Goal: Communication & Community: Ask a question

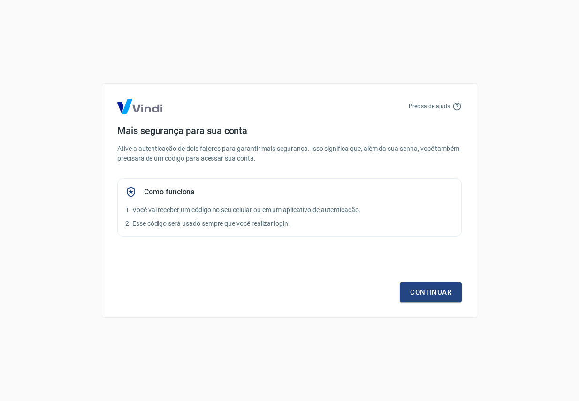
click at [478, 167] on div "Precisa de ajuda Mais segurança para sua conta Ative a autenticação de dois fat…" at bounding box center [289, 200] width 579 height 401
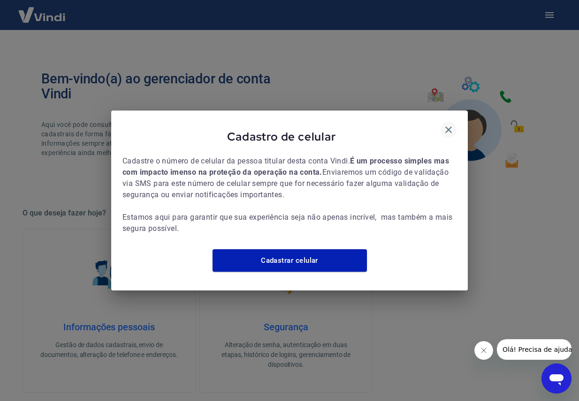
click at [446, 127] on icon "button" at bounding box center [448, 130] width 7 height 7
click at [449, 127] on icon "button" at bounding box center [448, 130] width 7 height 7
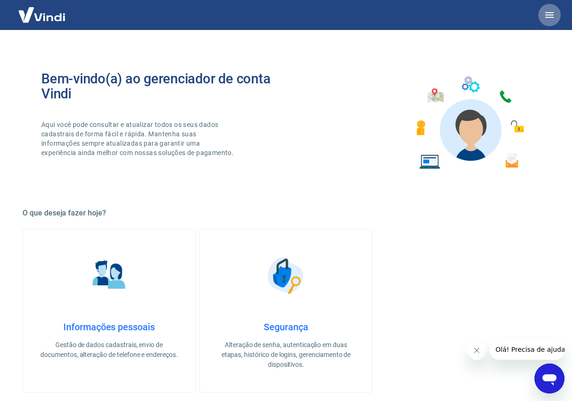
click at [548, 14] on icon "button" at bounding box center [549, 14] width 11 height 11
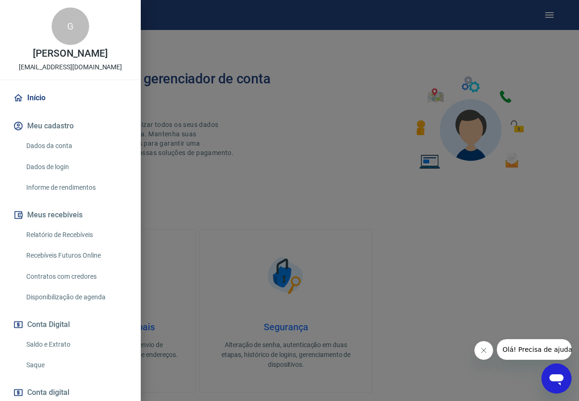
click at [52, 229] on link "Relatório de Recebíveis" at bounding box center [76, 235] width 107 height 19
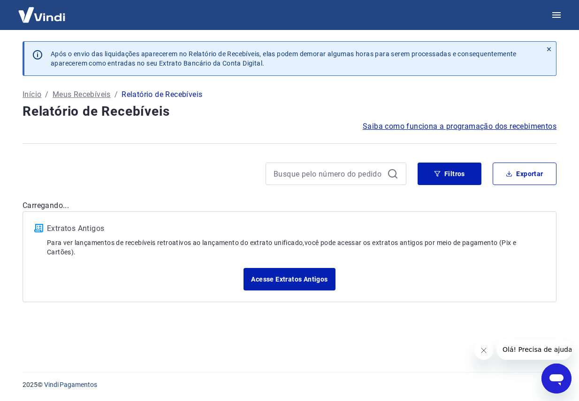
click at [36, 18] on img at bounding box center [41, 14] width 61 height 29
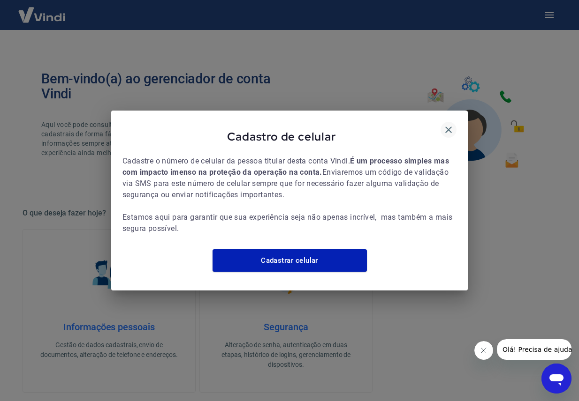
click at [448, 127] on icon "button" at bounding box center [448, 129] width 11 height 11
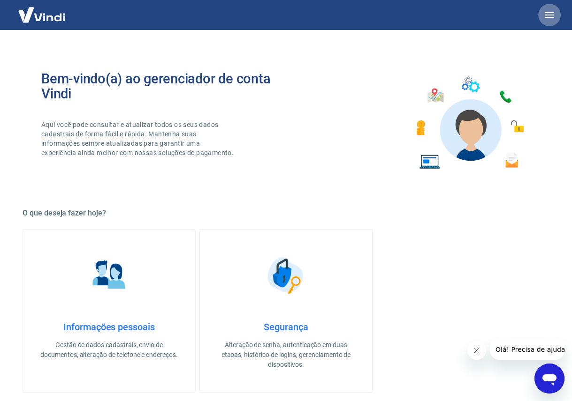
click at [551, 18] on icon "button" at bounding box center [549, 15] width 8 height 6
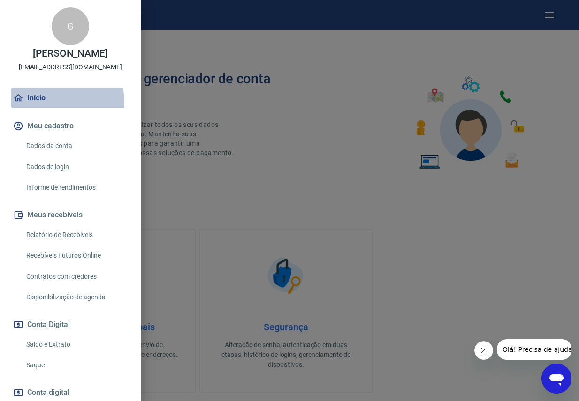
click at [48, 102] on link "Início" at bounding box center [70, 98] width 118 height 21
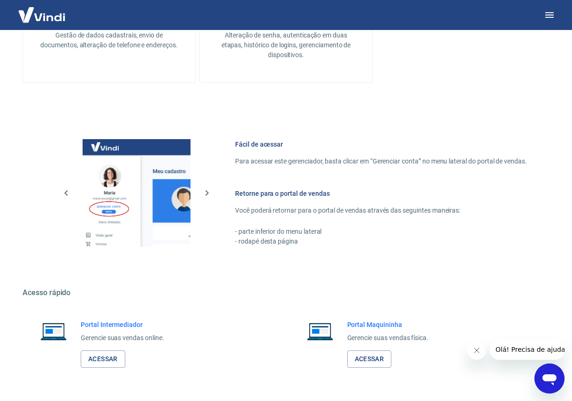
scroll to position [340, 0]
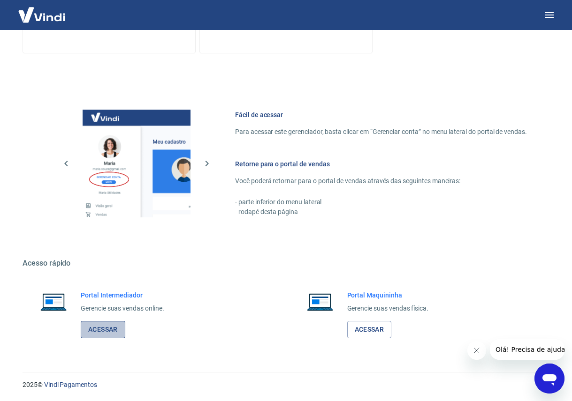
click at [103, 331] on link "Acessar" at bounding box center [103, 329] width 45 height 17
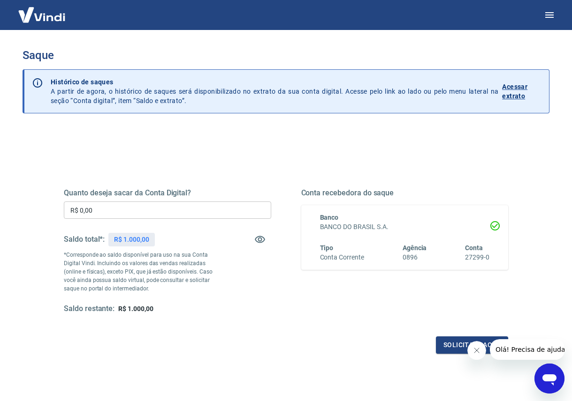
click at [475, 348] on icon "Close message from company" at bounding box center [476, 351] width 8 height 8
click at [550, 15] on icon "button" at bounding box center [549, 15] width 8 height 6
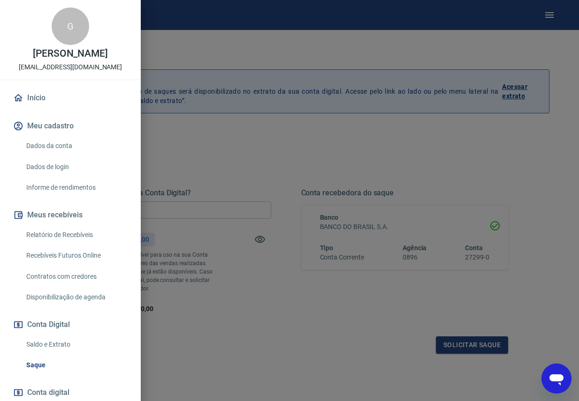
click at [274, 167] on div at bounding box center [289, 200] width 579 height 401
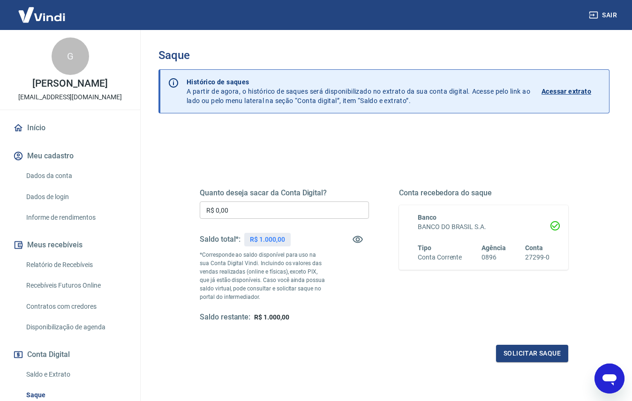
click at [614, 391] on div "Open messaging window" at bounding box center [610, 379] width 28 height 28
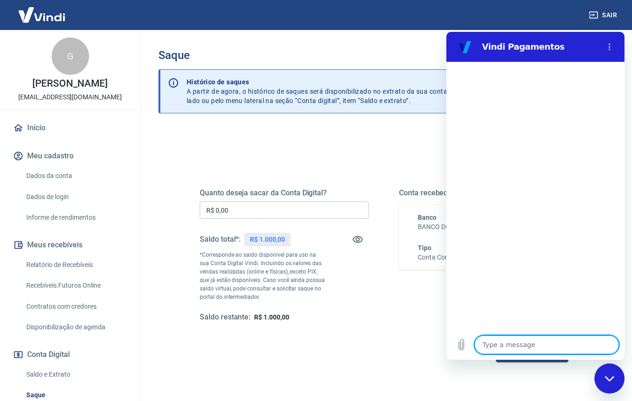
type textarea "B"
type textarea "x"
type textarea "Bo"
type textarea "x"
type textarea "Bom"
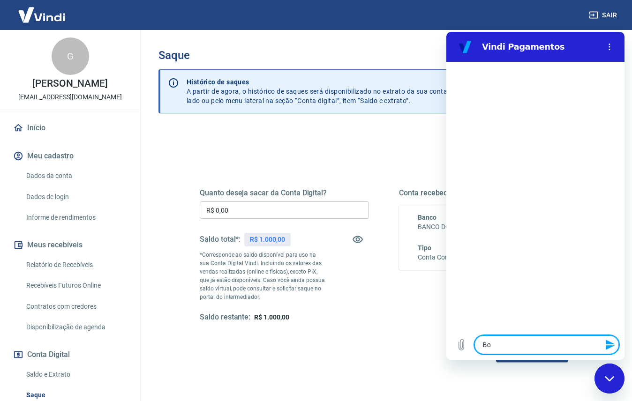
type textarea "x"
type textarea "Bom"
type textarea "x"
type textarea "Bom d"
type textarea "x"
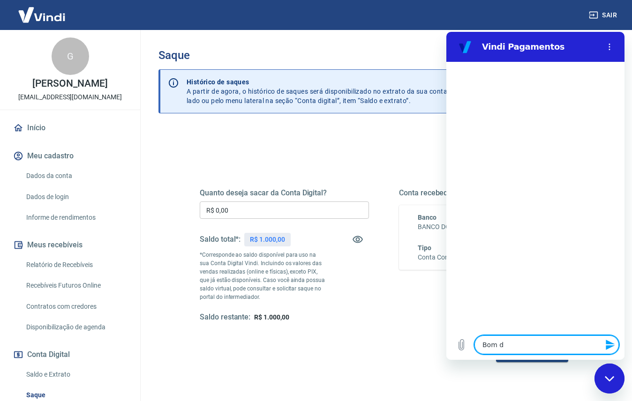
type textarea "Bom di"
type textarea "x"
type textarea "Bom dia"
type textarea "x"
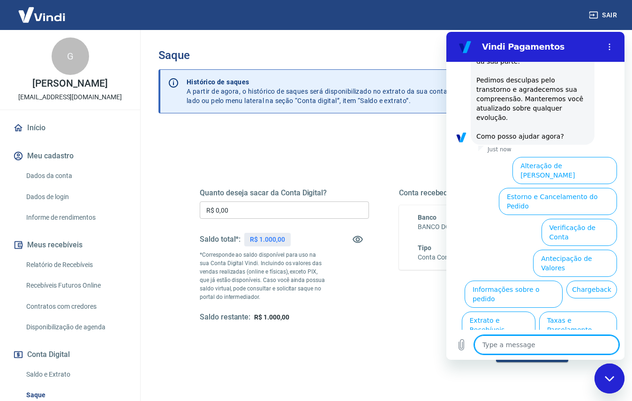
scroll to position [238, 0]
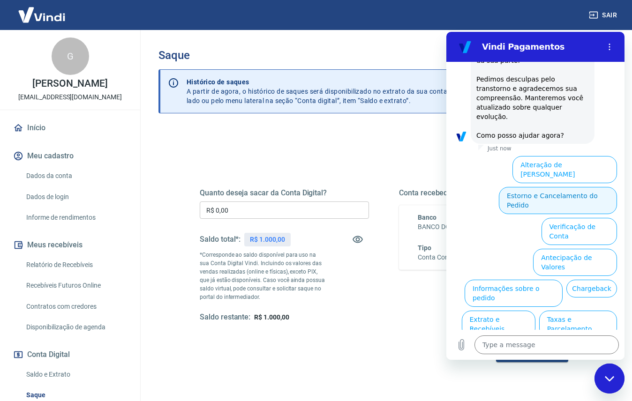
click at [549, 187] on button "Estorno e Cancelamento do Pedido" at bounding box center [558, 200] width 118 height 27
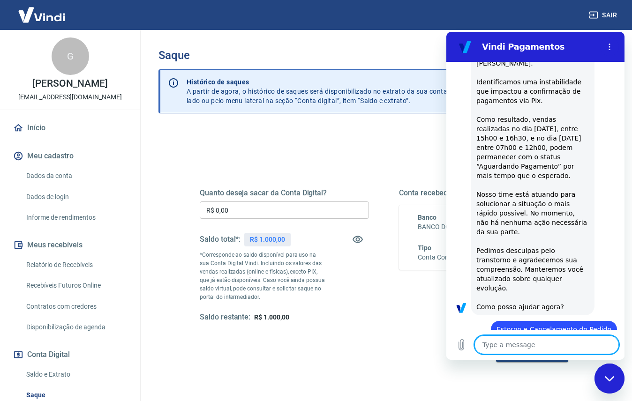
click at [498, 349] on textarea at bounding box center [547, 345] width 144 height 19
type textarea "x"
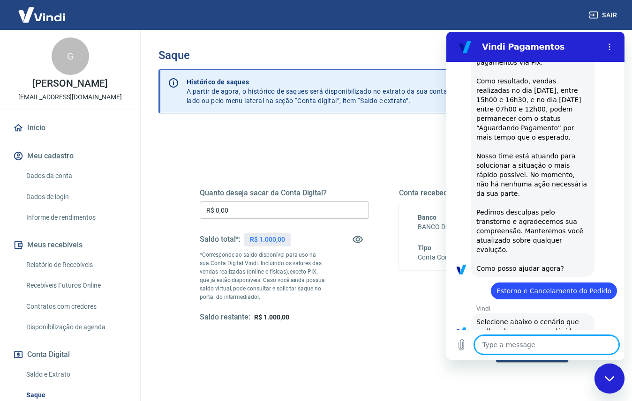
type textarea "R"
type textarea "x"
type textarea "Re"
type textarea "x"
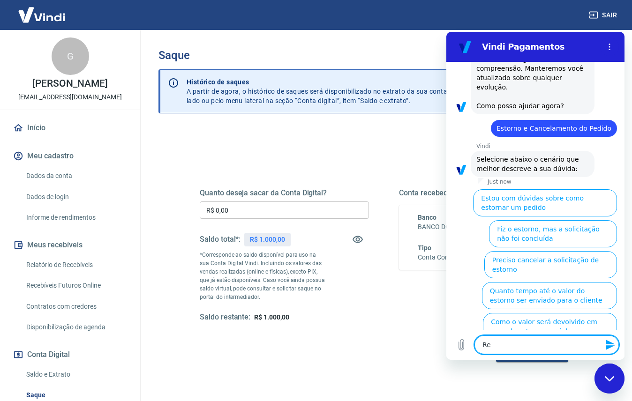
scroll to position [273, 0]
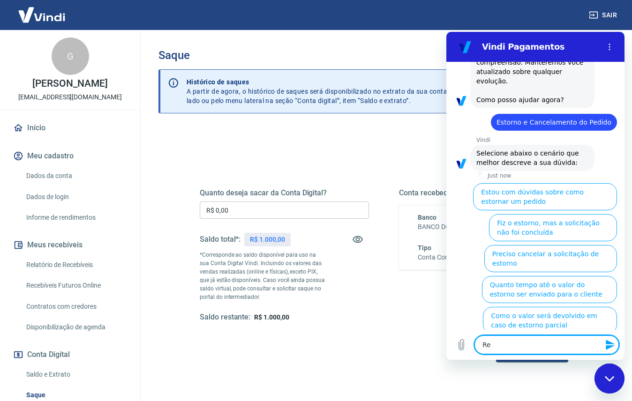
type textarea "Rea"
type textarea "x"
type textarea "Real"
type textarea "x"
type textarea "Reali"
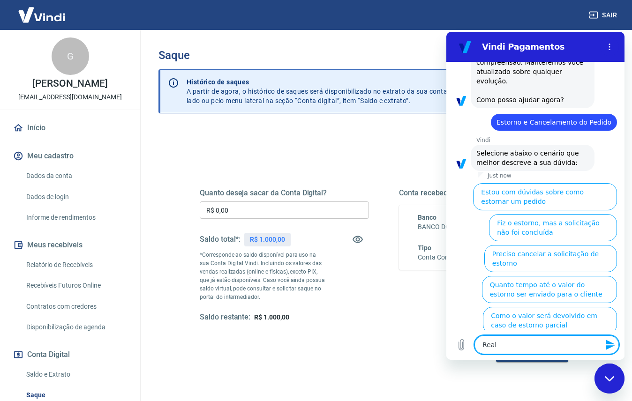
type textarea "x"
type textarea "Realiz"
type textarea "x"
type textarea "Realize"
type textarea "x"
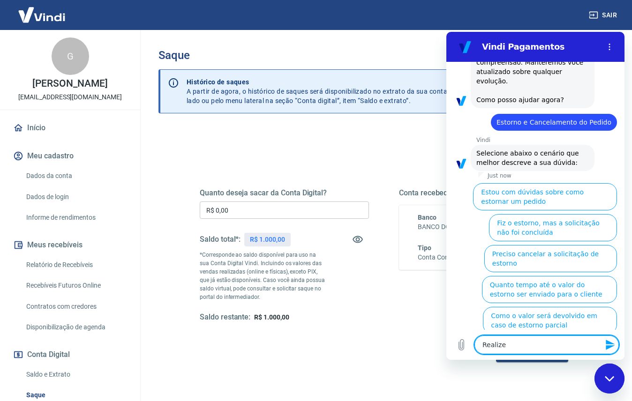
type textarea "Realizei"
type textarea "x"
drag, startPoint x: 508, startPoint y: 350, endPoint x: 449, endPoint y: 342, distance: 58.7
click at [449, 342] on div "Type a message Realizei x" at bounding box center [536, 345] width 178 height 30
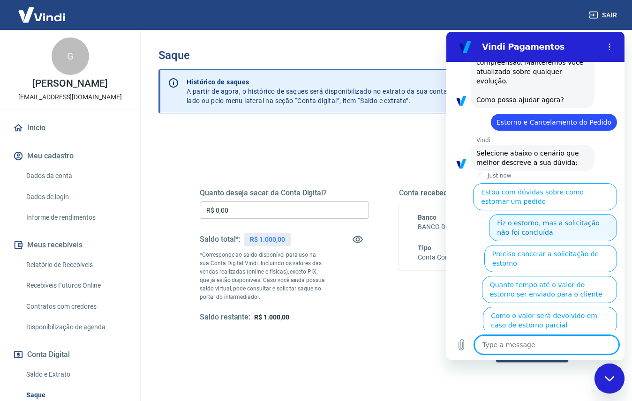
click at [568, 214] on button "Fiz o estorno, mas a solicitação não foi concluída" at bounding box center [553, 227] width 128 height 27
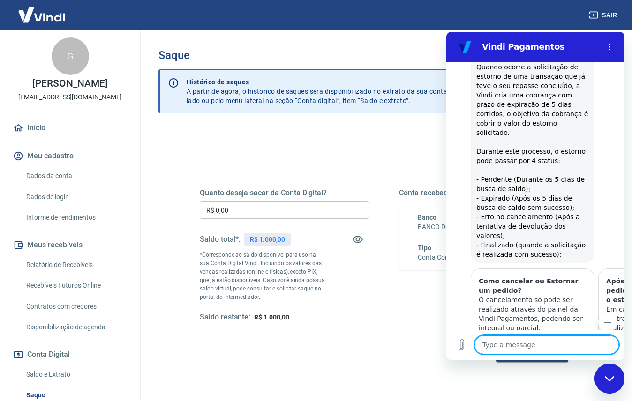
type textarea "x"
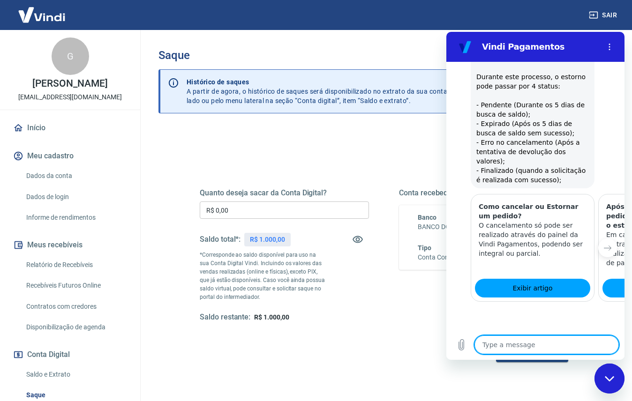
scroll to position [575, 0]
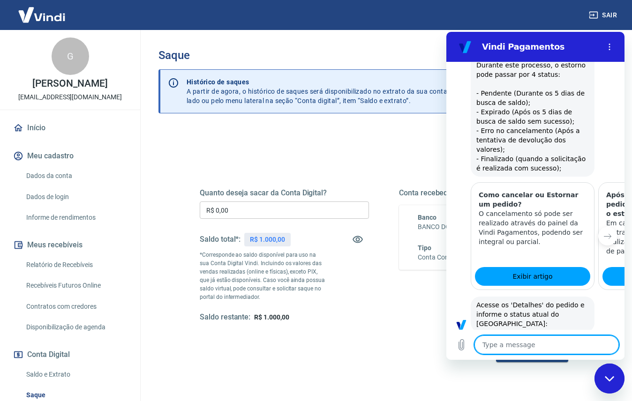
click at [496, 342] on textarea at bounding box center [547, 345] width 144 height 19
type textarea "F"
type textarea "x"
type textarea "Fa"
type textarea "x"
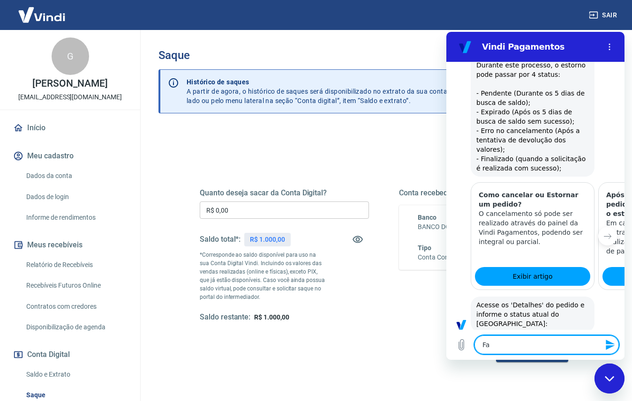
type textarea "Fal"
type textarea "x"
type textarea "Fala"
type textarea "x"
type textarea "Falar"
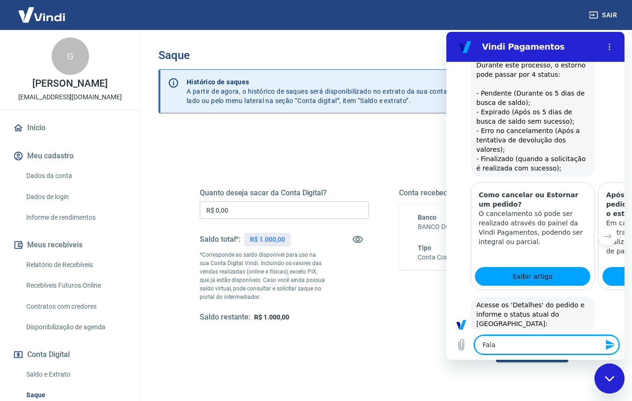
type textarea "x"
type textarea "Falar"
type textarea "x"
type textarea "Falar a"
type textarea "x"
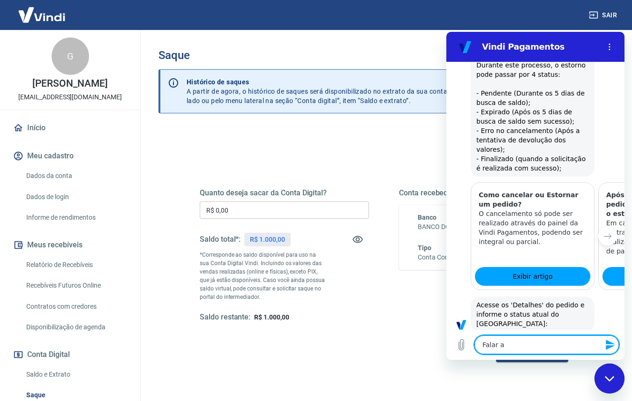
type textarea "Falar at"
type textarea "x"
type textarea "Falar ate"
type textarea "x"
type textarea "Falar aten"
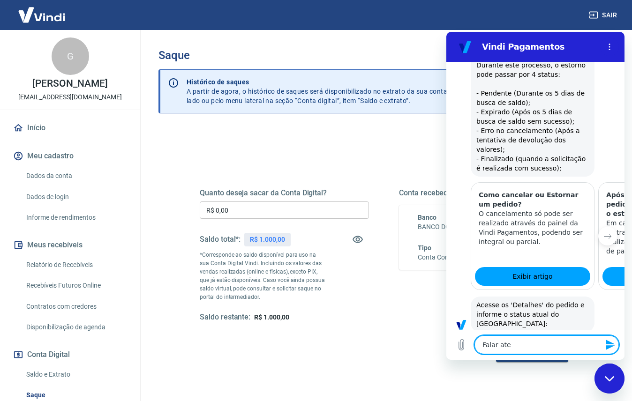
type textarea "x"
type textarea "Falar atend"
type textarea "x"
type textarea "Falar atende"
type textarea "x"
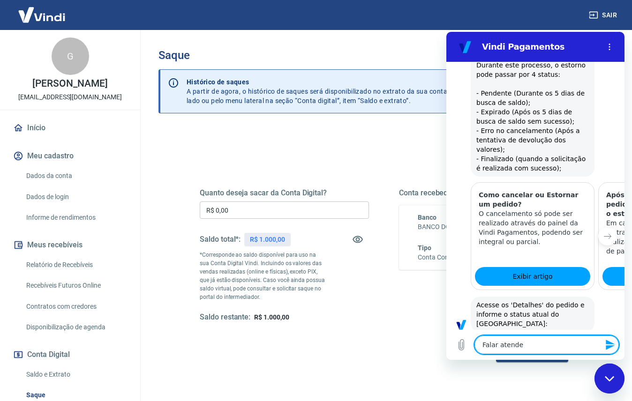
type textarea "Falar atenden"
type textarea "x"
type textarea "Falar atendent"
type textarea "x"
type textarea "Falar atendente"
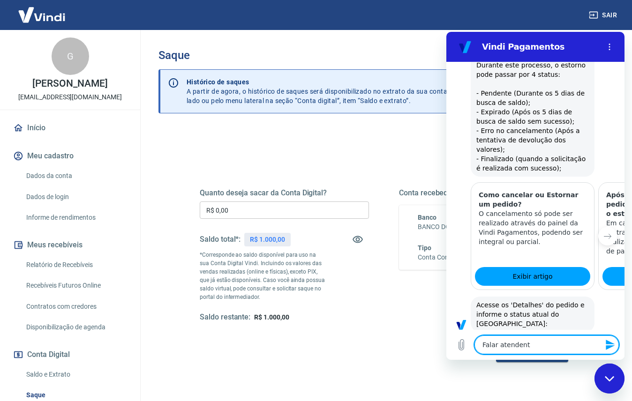
type textarea "x"
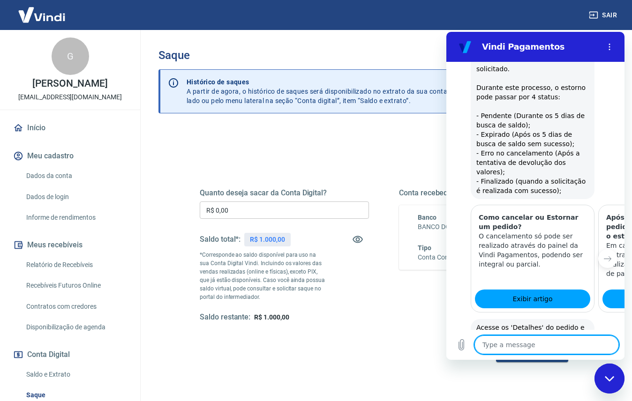
scroll to position [554, 0]
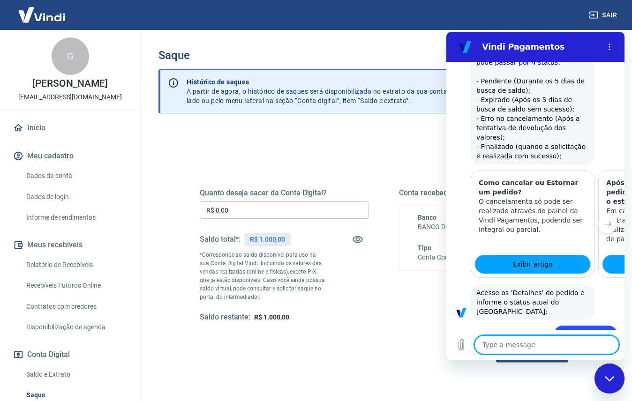
type textarea "x"
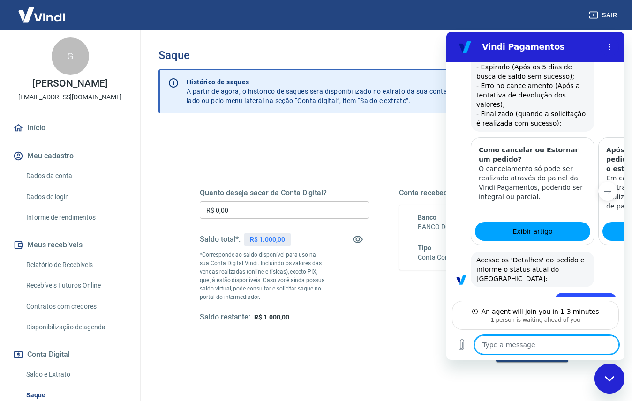
type textarea "B"
type textarea "x"
type textarea "Bo"
type textarea "x"
type textarea "Bom"
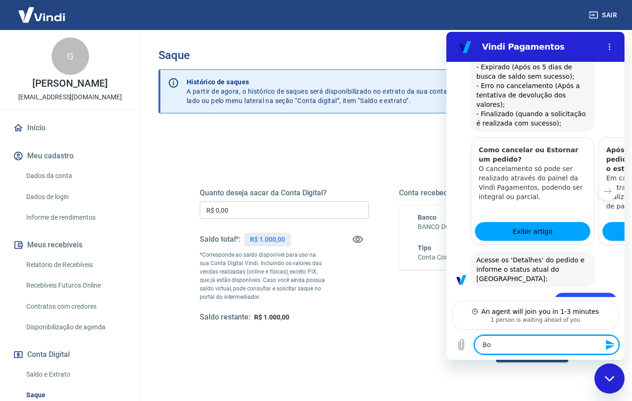
type textarea "x"
type textarea "Bom"
type textarea "x"
type textarea "Bom d"
type textarea "x"
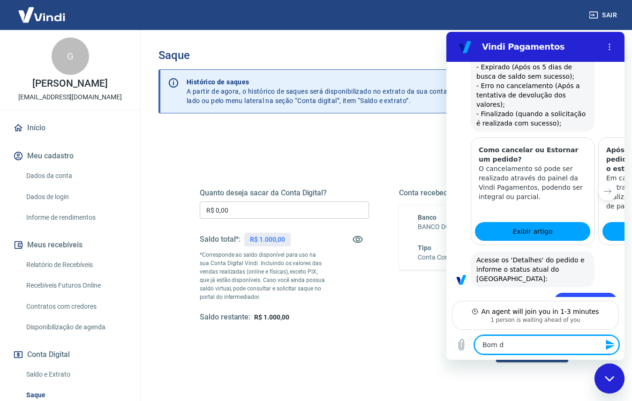
type textarea "Bom di"
type textarea "x"
type textarea "Bom dia"
type textarea "x"
type textarea "Bom dia,"
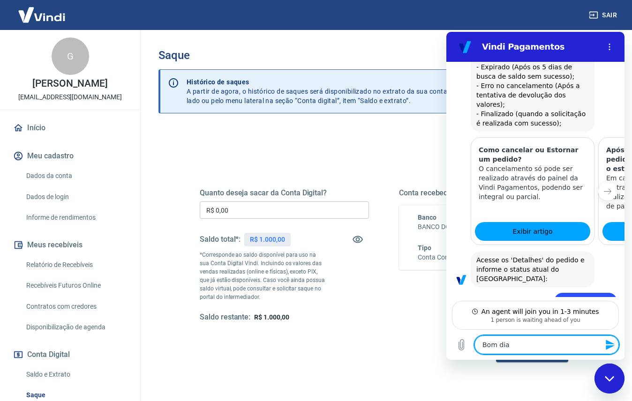
type textarea "x"
type textarea "Bom dia,"
type textarea "x"
type textarea "Bom dia, r"
type textarea "x"
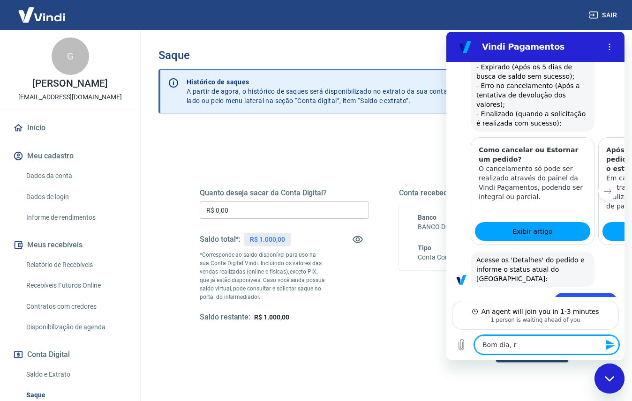
type textarea "Bom dia, re"
type textarea "x"
type textarea "Bom dia, rea"
type textarea "x"
type textarea "Bom dia, real"
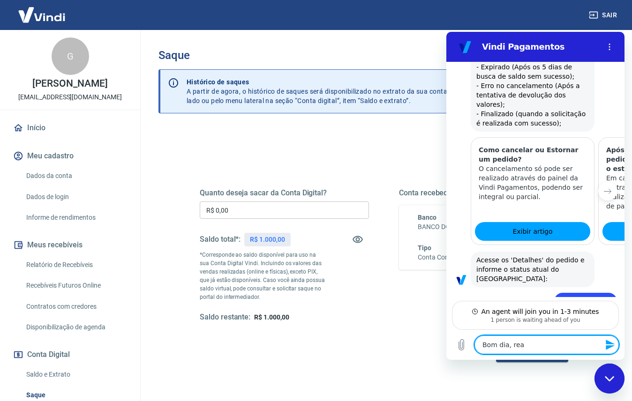
type textarea "x"
type textarea "Bom dia, reali"
type textarea "x"
type textarea "Bom dia, realiz"
type textarea "x"
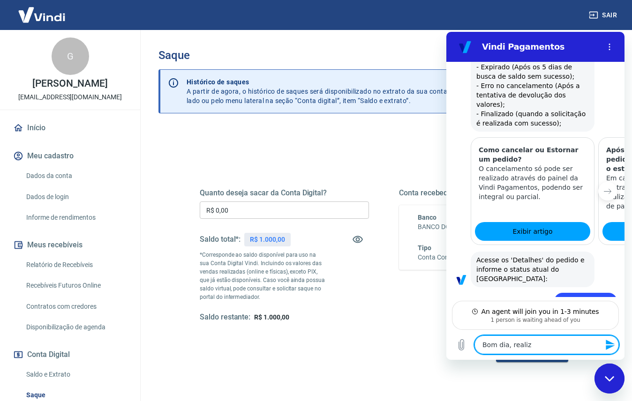
type textarea "Bom dia, realize"
type textarea "x"
type textarea "Bom dia, realizei"
type textarea "x"
type textarea "Bom dia, realizei"
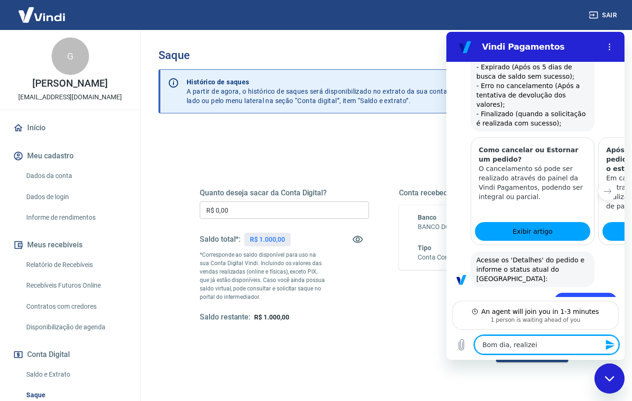
type textarea "x"
type textarea "Bom dia, realizei 2"
type textarea "x"
type textarea "Bom dia, realizei 2"
type textarea "x"
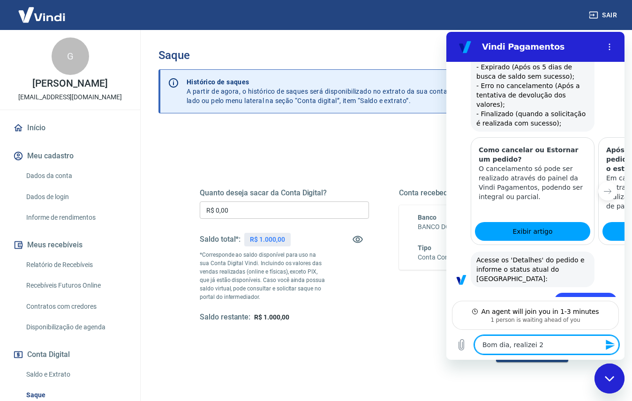
type textarea "Bom dia, realizei 2 e"
type textarea "x"
type textarea "Bom dia, realizei 2"
type textarea "x"
type textarea "Bom dia, realizei 2"
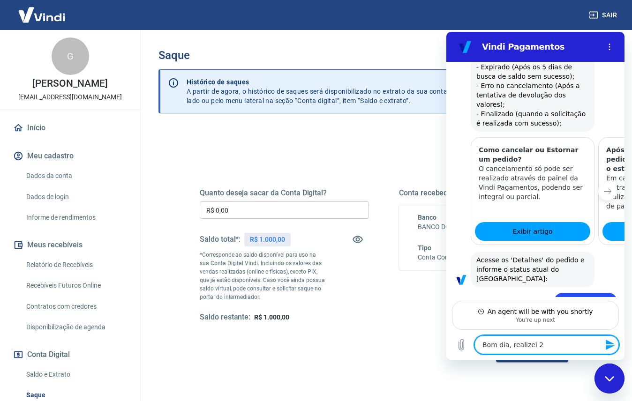
type textarea "x"
type textarea "Bom dia, realizei"
type textarea "x"
type textarea "Bom dia, realizei 3"
type textarea "x"
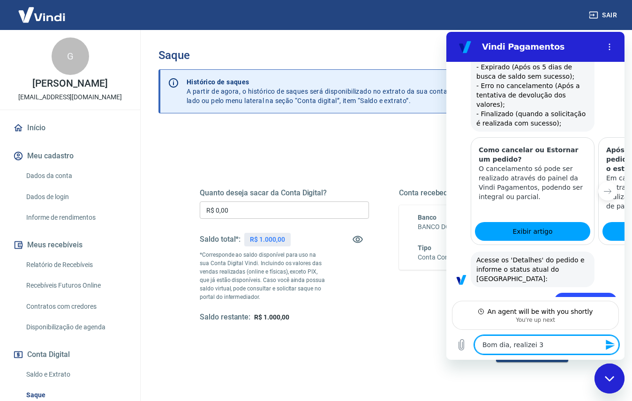
type textarea "Bom dia, realizei 3"
type textarea "x"
type textarea "Bom dia, realizei 3 e"
type textarea "x"
type textarea "Bom dia, realizei 3 es"
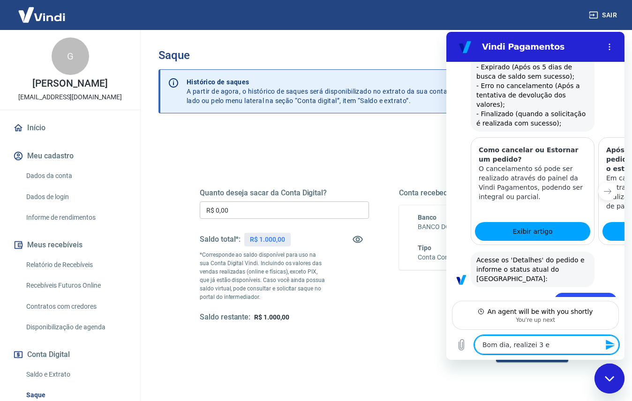
type textarea "x"
type textarea "Bom dia, realizei 3 est"
type textarea "x"
type textarea "Bom dia, realizei 3 esto"
type textarea "x"
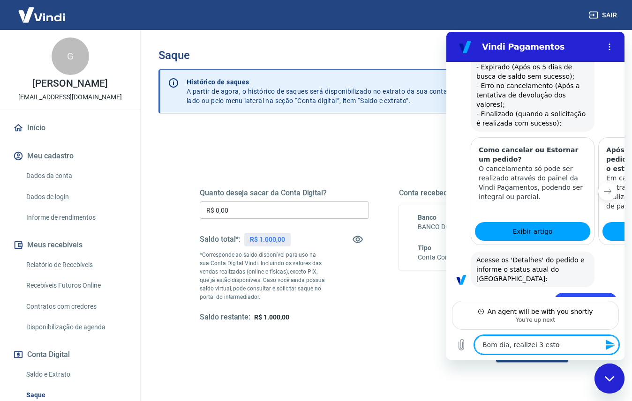
type textarea "Bom dia, realizei 3 estor"
type textarea "x"
type textarea "Bom dia, realizei 3 estorn"
type textarea "x"
type textarea "Bom dia, realizei 3 estorno"
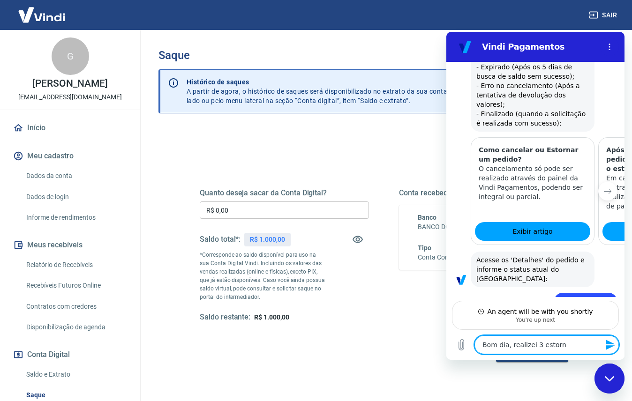
type textarea "x"
type textarea "Bom dia, realizei 3 estornos"
type textarea "x"
type textarea "Bom dia, realizei 3 estornos"
type textarea "x"
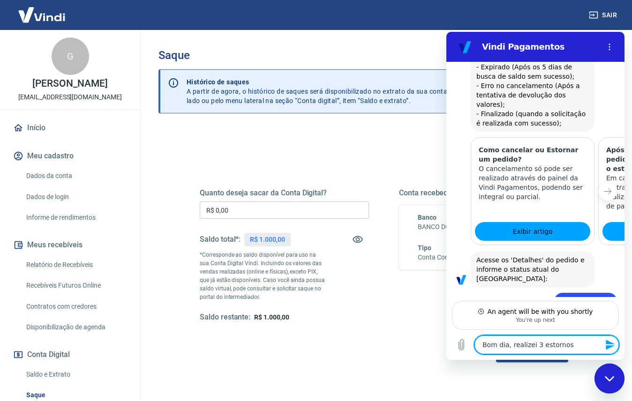
type textarea "Bom dia, realizei 3 estornos a"
type textarea "x"
type textarea "Bom dia, realizei 3 estornos ag"
type textarea "x"
type textarea "Bom dia, realizei 3 estornos ago"
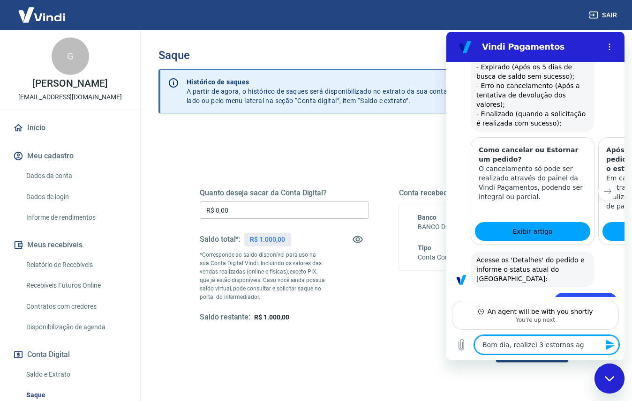
type textarea "x"
type textarea "Bom dia, realizei 3 estornos agor"
type textarea "x"
type textarea "Bom dia, realizei 3 estornos agora"
type textarea "x"
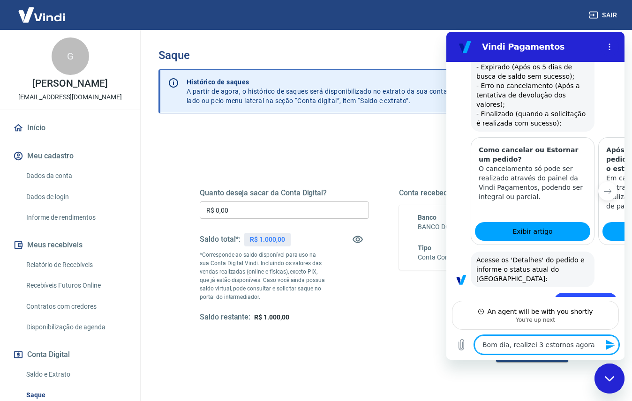
type textarea "Bom dia, realizei 3 estornos agora"
type textarea "x"
type textarea "Bom dia, realizei 3 estornos agora e"
type textarea "x"
type textarea "Bom dia, realizei 3 estornos agora e"
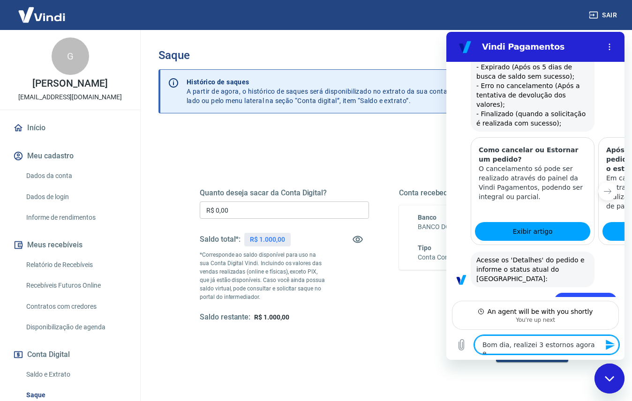
type textarea "x"
type textarea "Bom dia, realizei 3 estornos agora e 2"
type textarea "x"
type textarea "Bom dia, realizei 3 estornos agora e 2"
type textarea "x"
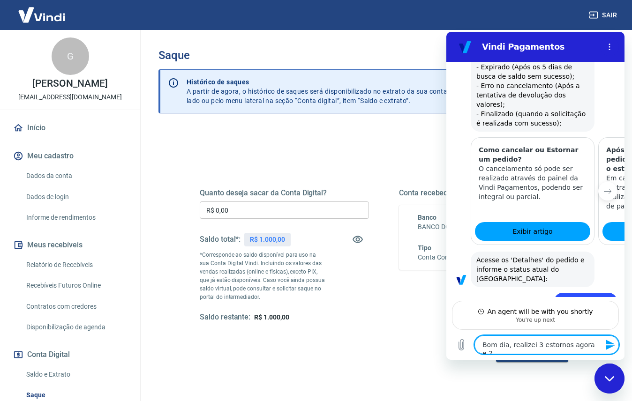
type textarea "Bom dia, realizei 3 estornos agora e 2 f"
type textarea "x"
type textarea "Bom dia, realizei 3 estornos agora e 2 fi"
type textarea "x"
type textarea "Bom dia, realizei 3 estornos agora e 2 fic"
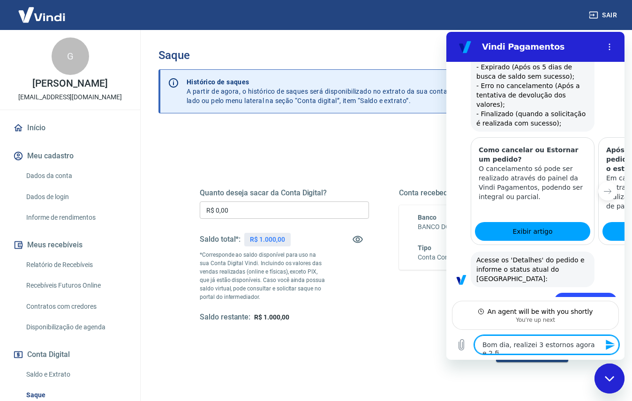
type textarea "x"
type textarea "Bom dia, realizei 3 estornos agora e 2 fica"
type textarea "x"
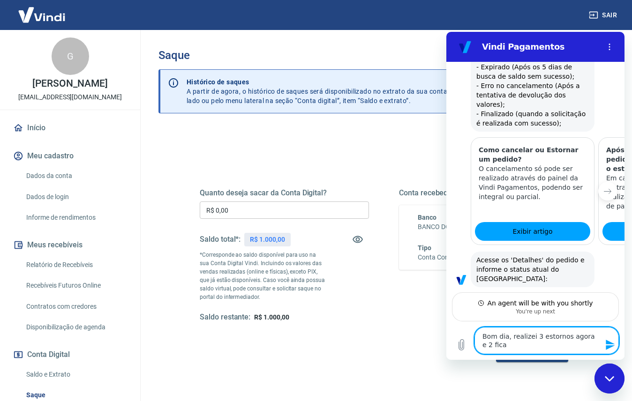
type textarea "Bom dia, realizei 3 estornos agora e 2 ficar"
type textarea "x"
type textarea "Bom dia, realizei 3 estornos agora e 2 ficara"
type textarea "x"
type textarea "Bom dia, realizei 3 estornos agora e 2 ficaram"
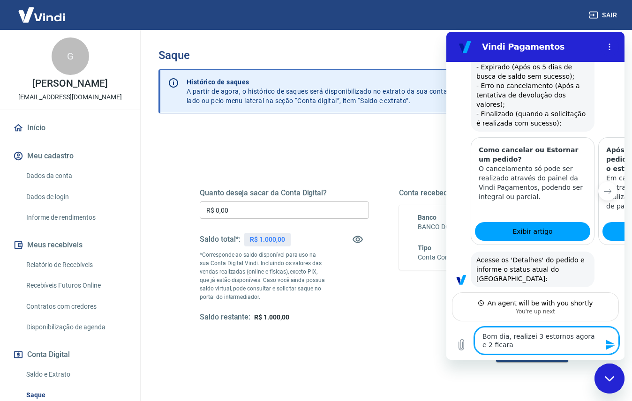
type textarea "x"
type textarea "Bom dia, realizei 3 estornos agora e 2 ficaram"
type textarea "x"
type textarea "Bom dia, realizei 3 estornos agora e 2 ficaram c"
type textarea "x"
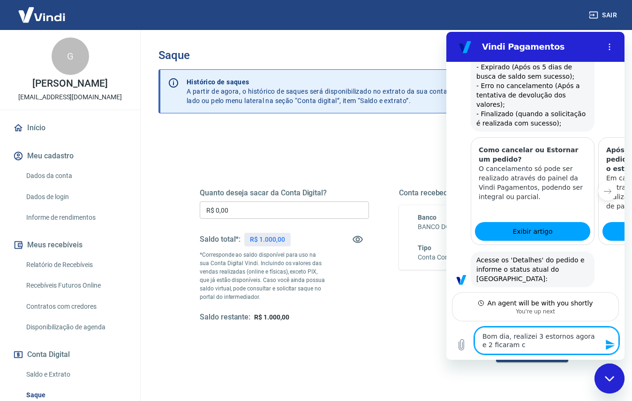
type textarea "Bom dia, realizei 3 estornos agora e 2 ficaram co"
type textarea "x"
type textarea "Bom dia, realizei 3 estornos agora e 2 ficaram com"
type textarea "x"
type textarea "Bom dia, realizei 3 estornos agora e 2 ficaram como"
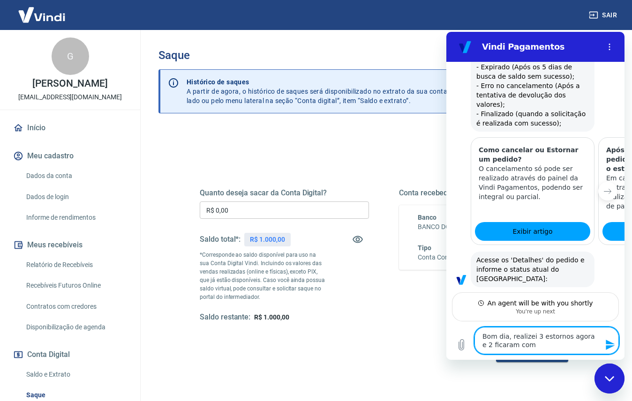
type textarea "x"
type textarea "Bom dia, realizei 3 estornos agora e 2 ficaram como"
type textarea "x"
type textarea "Bom dia, realizei 3 estornos agora e 2 ficaram como p"
type textarea "x"
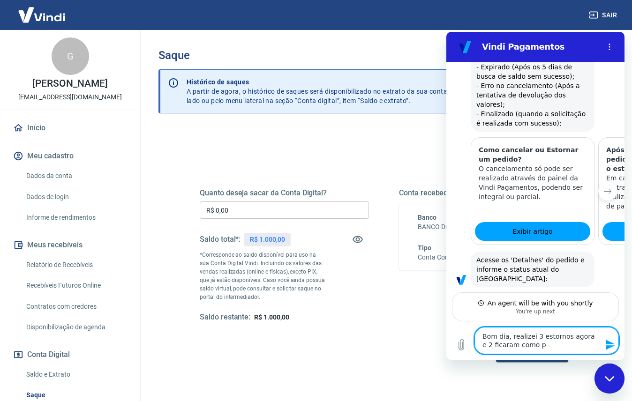
type textarea "Bom dia, realizei 3 estornos agora e 2 ficaram como pe"
type textarea "x"
type textarea "Bom dia, realizei 3 estornos agora e 2 ficaram como pen"
type textarea "x"
type textarea "Bom dia, realizei 3 estornos agora e 2 ficaram como pend"
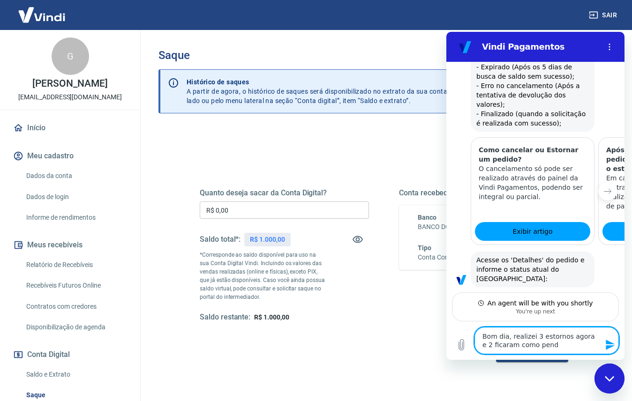
type textarea "x"
type textarea "Bom dia, realizei 3 estornos agora e 2 ficaram como pende"
type textarea "x"
type textarea "Bom dia, realizei 3 estornos agora e 2 ficaram como penden"
type textarea "x"
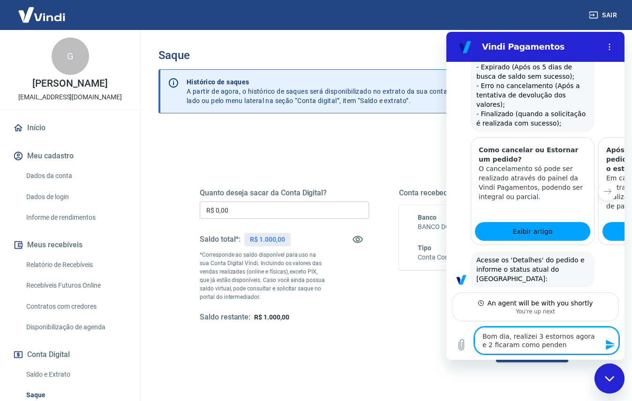
type textarea "Bom dia, realizei 3 estornos agora e 2 ficaram como pendent"
type textarea "x"
type textarea "Bom dia, realizei 3 estornos agora e 2 ficaram como pendente"
type textarea "x"
type textarea "Bom dia, realizei 3 estornos agora e 2 ficaram como pendentes"
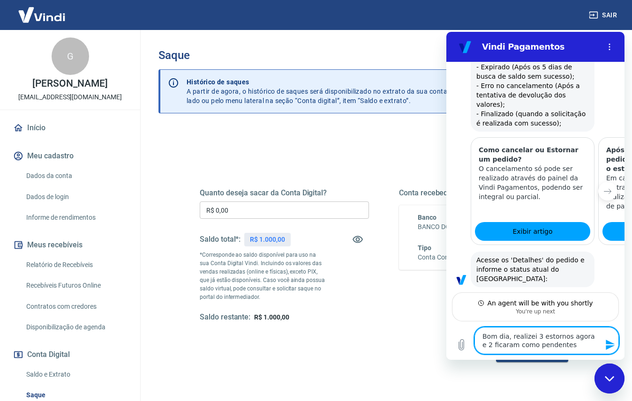
type textarea "x"
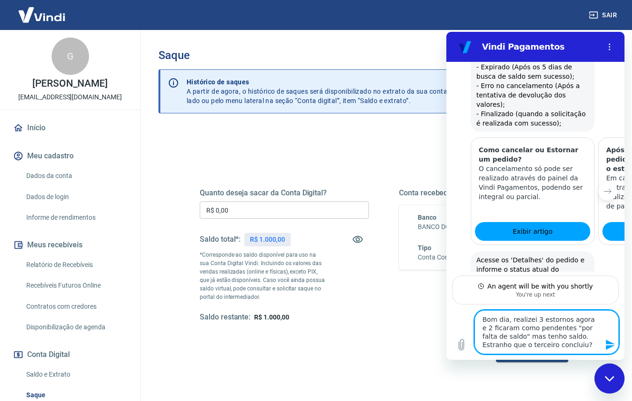
click at [508, 346] on textarea "Bom dia, realizei 3 estornos agora e 2 ficaram como pendentes "por falta de sal…" at bounding box center [547, 333] width 144 height 44
click at [572, 347] on textarea "Bom dia, realizei 3 estornos agora e 2 ficaram como pendentes "por falta de sal…" at bounding box center [547, 333] width 144 height 44
click at [609, 342] on icon "Send message" at bounding box center [610, 345] width 9 height 10
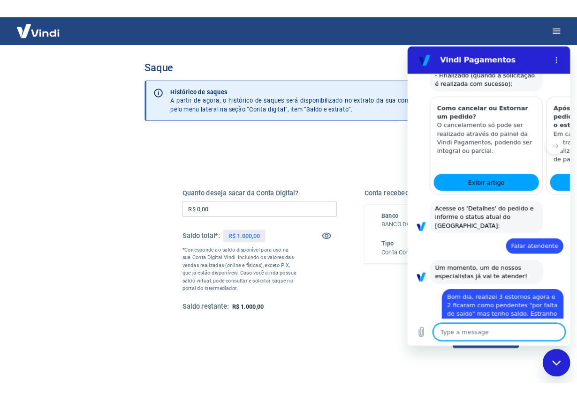
scroll to position [751, 0]
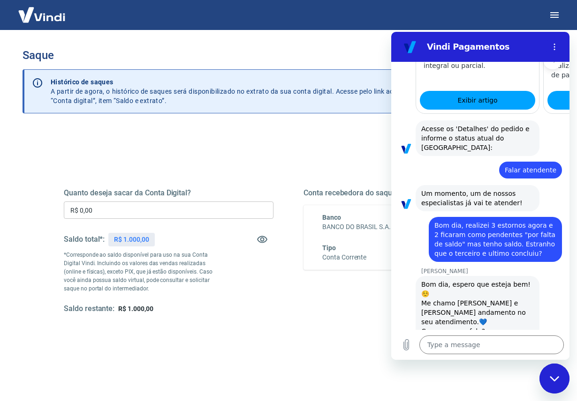
click at [475, 355] on div "Type a message x" at bounding box center [480, 345] width 178 height 30
click at [472, 348] on textarea at bounding box center [491, 345] width 144 height 19
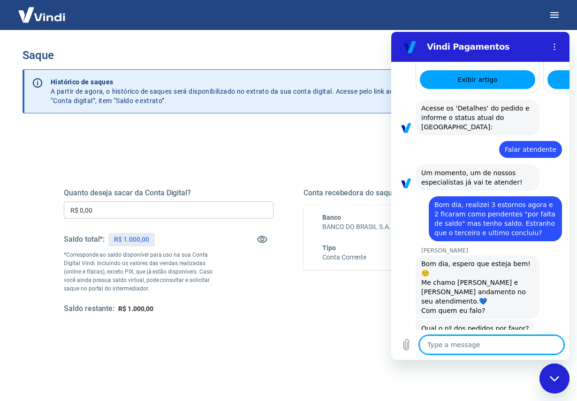
scroll to position [773, 0]
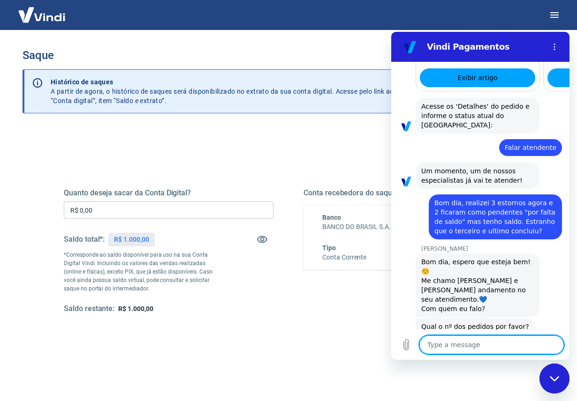
paste textarea "245944"
click at [439, 350] on textarea "245944 - cancelado 245130 -" at bounding box center [491, 340] width 144 height 27
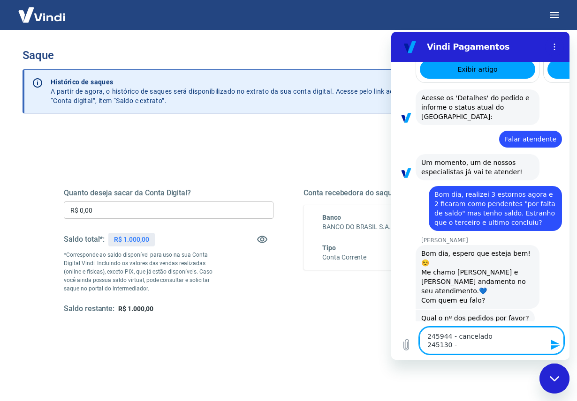
click at [464, 345] on textarea "245944 - cancelado 245130 -" at bounding box center [491, 340] width 144 height 27
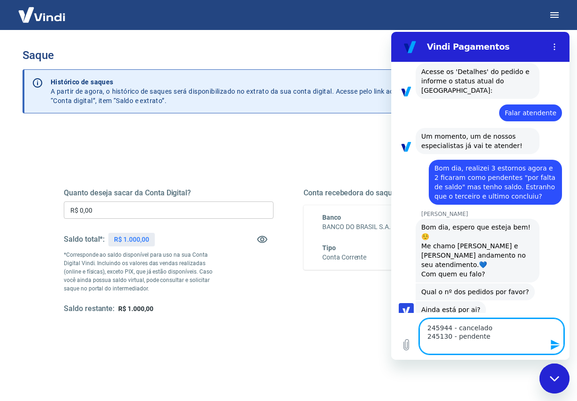
scroll to position [821, 0]
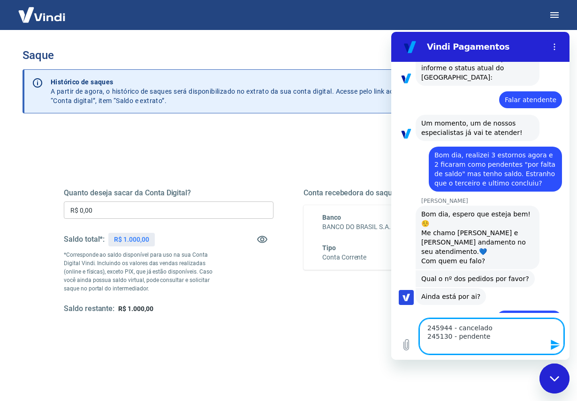
paste textarea "245324"
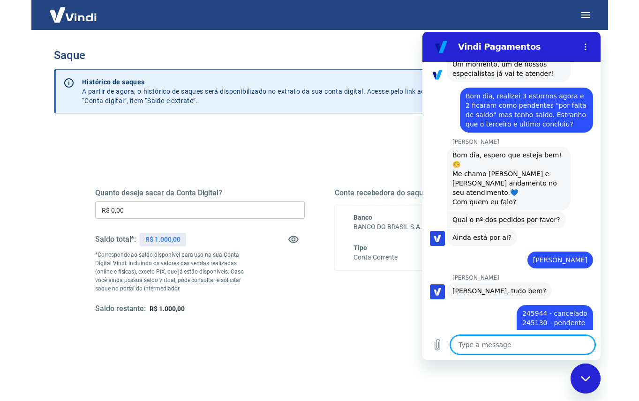
scroll to position [882, 0]
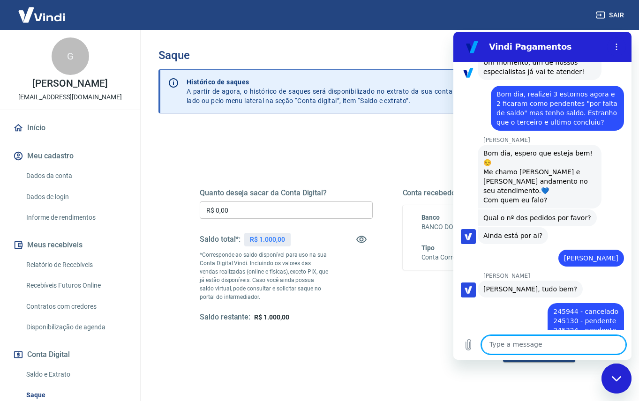
scroll to position [937, 0]
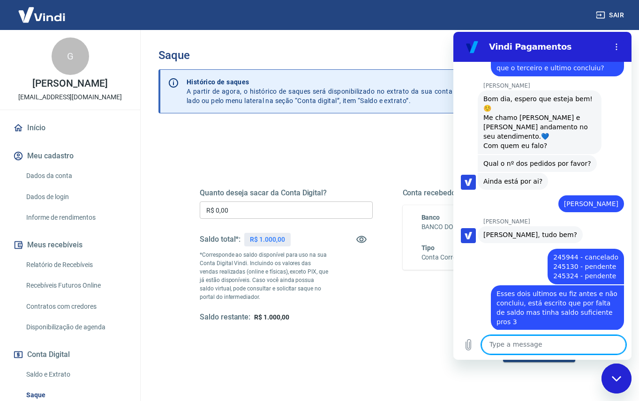
click at [532, 354] on textarea at bounding box center [554, 345] width 144 height 19
type textarea "Beleza"
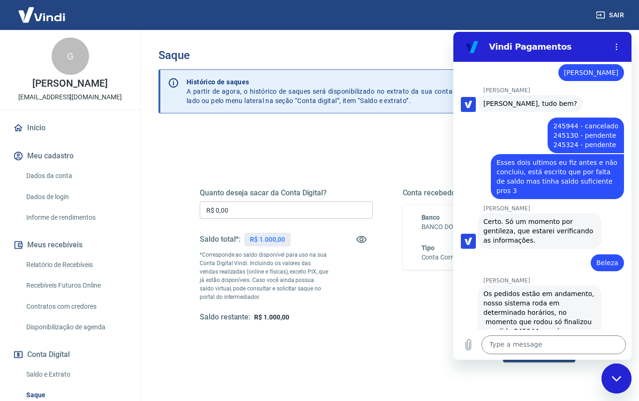
scroll to position [1070, 0]
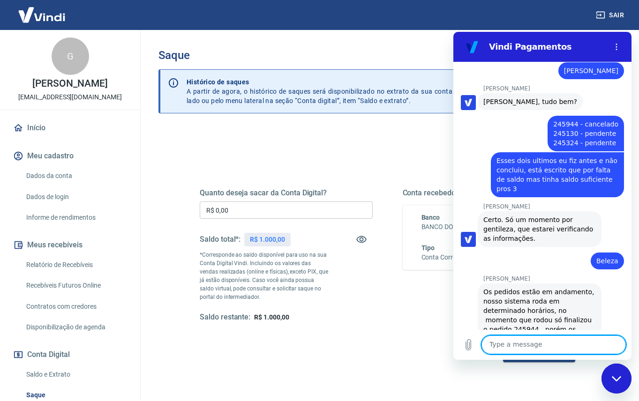
click at [537, 352] on textarea at bounding box center [554, 345] width 144 height 19
type textarea "Qual o proximo horario?"
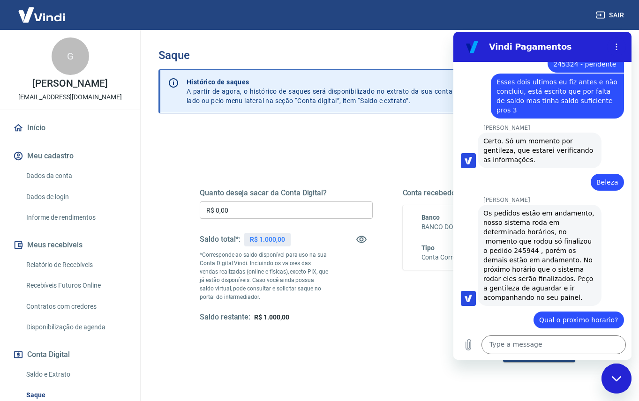
scroll to position [1151, 0]
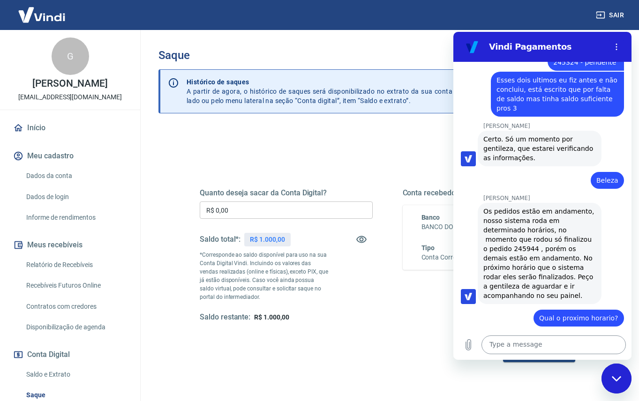
click at [540, 341] on textarea at bounding box center [554, 345] width 144 height 19
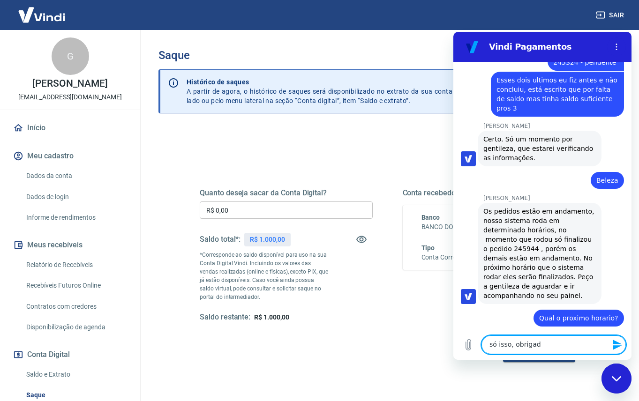
type textarea "só isso, obrigada"
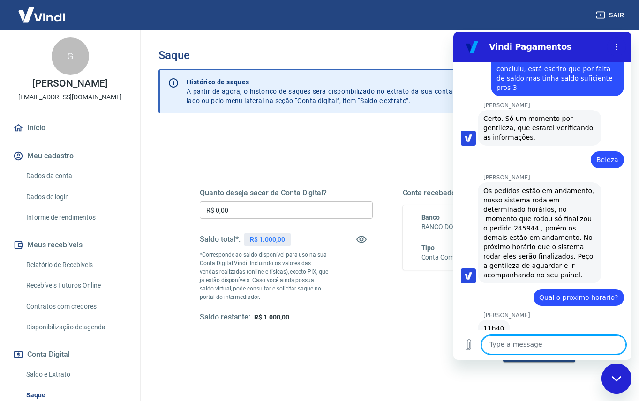
scroll to position [1173, 0]
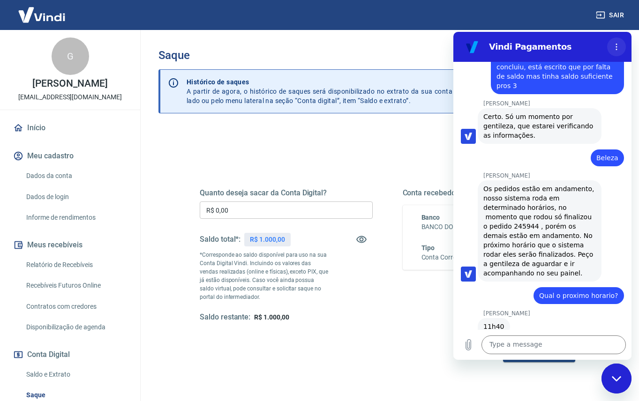
click at [612, 49] on button "Options menu" at bounding box center [616, 47] width 19 height 19
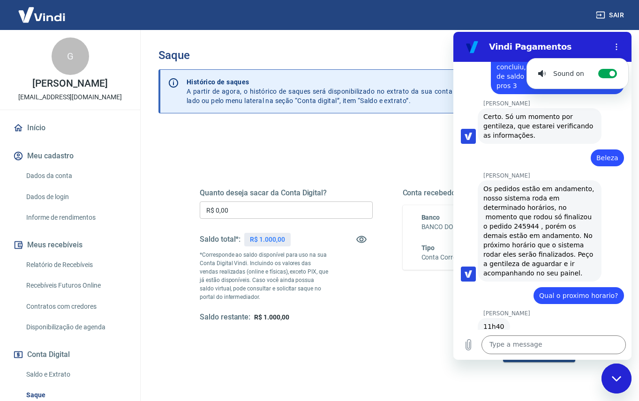
click at [405, 56] on h3 "Saque" at bounding box center [388, 55] width 458 height 13
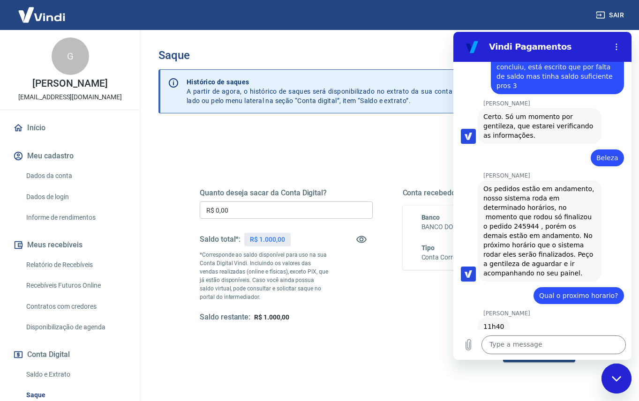
click at [289, 43] on div "Saque Histórico de saques A partir de agora, o histórico de saques será disponi…" at bounding box center [387, 217] width 481 height 374
click at [389, 142] on div "Quanto deseja sacar da Conta Digital? R$ 0,00 ​ Saldo total*: R$ 1.000,00 *Corr…" at bounding box center [388, 301] width 458 height 344
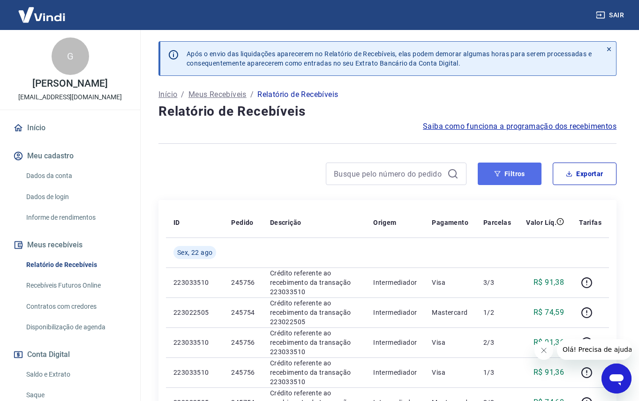
click at [517, 182] on button "Filtros" at bounding box center [510, 174] width 64 height 23
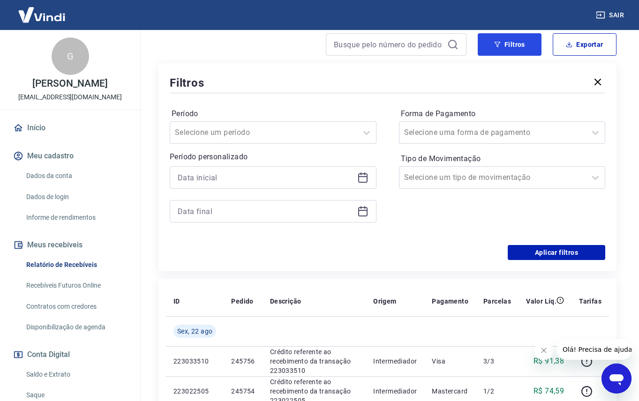
scroll to position [141, 0]
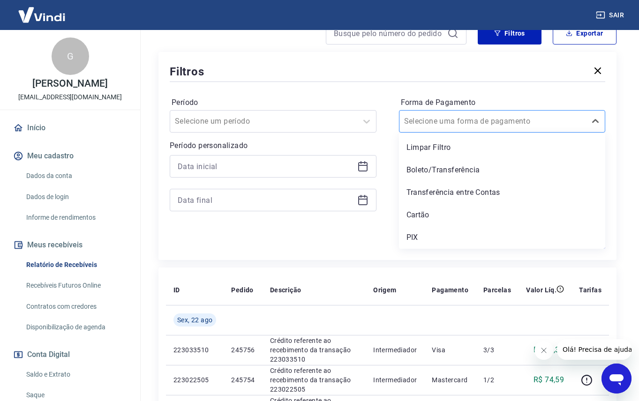
click at [450, 127] on input "Forma de Pagamento" at bounding box center [451, 121] width 95 height 11
click at [416, 243] on div "PIX" at bounding box center [502, 237] width 207 height 19
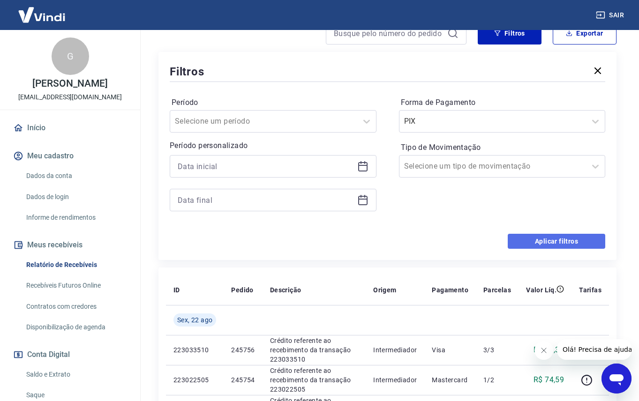
click at [584, 249] on button "Aplicar filtros" at bounding box center [557, 241] width 98 height 15
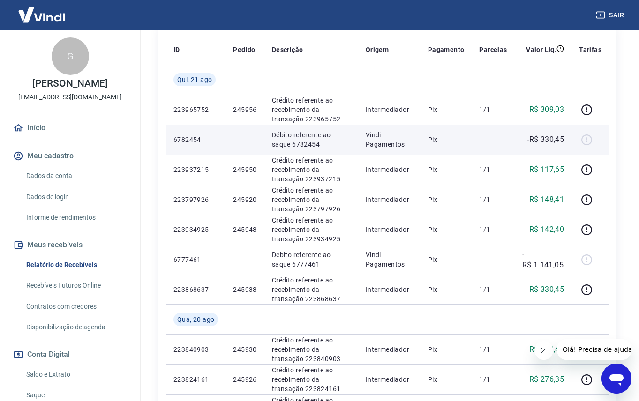
scroll to position [281, 0]
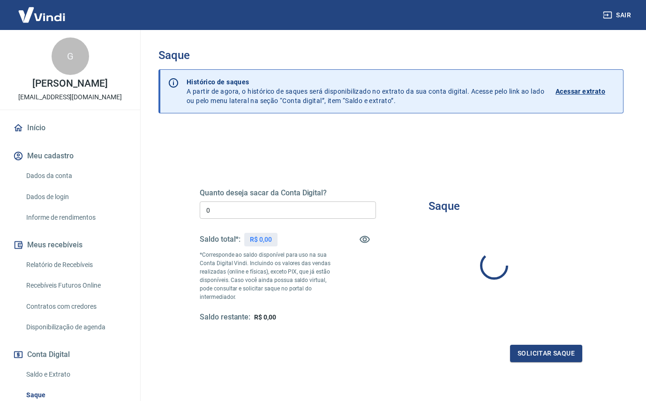
type input "R$ 0,00"
